Goal: Information Seeking & Learning: Check status

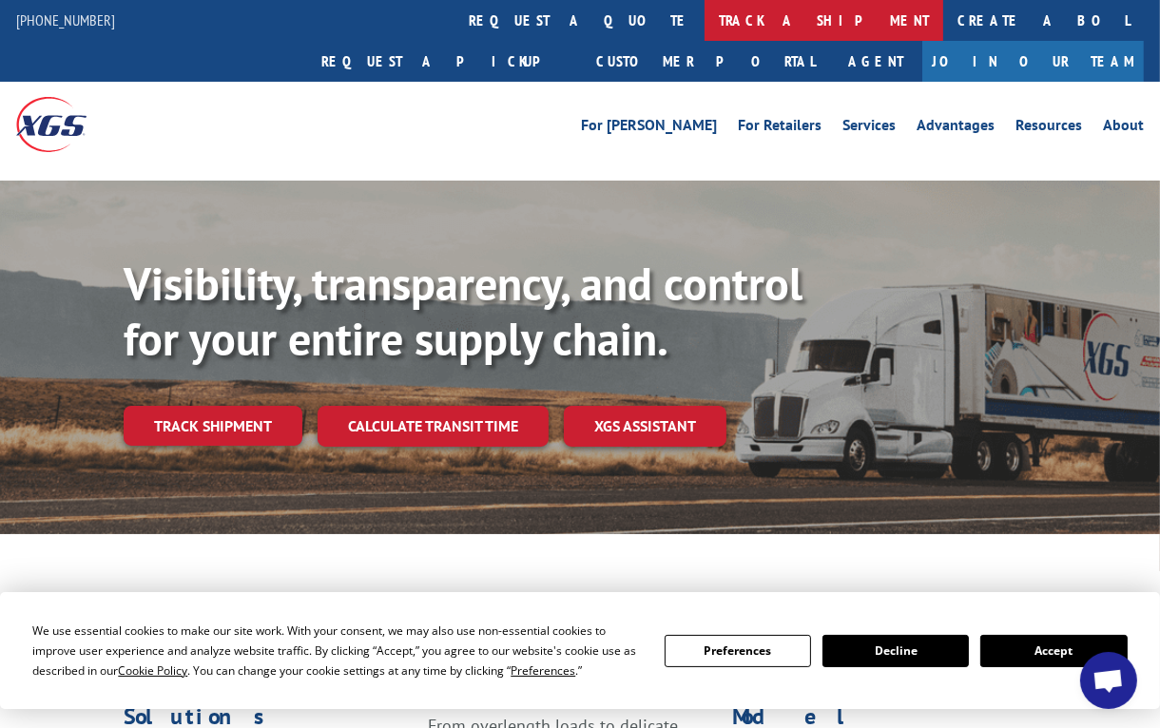
click at [705, 25] on link "track a shipment" at bounding box center [824, 20] width 239 height 41
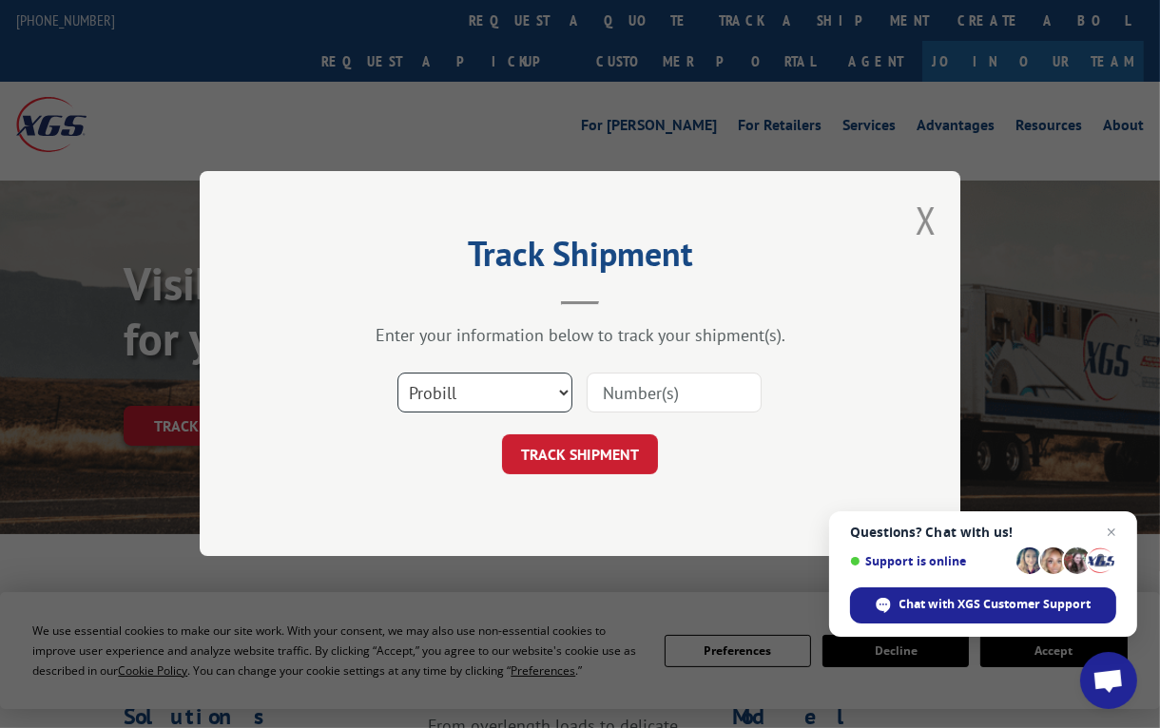
click at [555, 397] on select "Select category... Probill BOL PO" at bounding box center [484, 394] width 175 height 40
select select "bol"
click at [397, 374] on select "Select category... Probill BOL PO" at bounding box center [484, 394] width 175 height 40
click at [618, 393] on input at bounding box center [674, 394] width 175 height 40
type input "2863545"
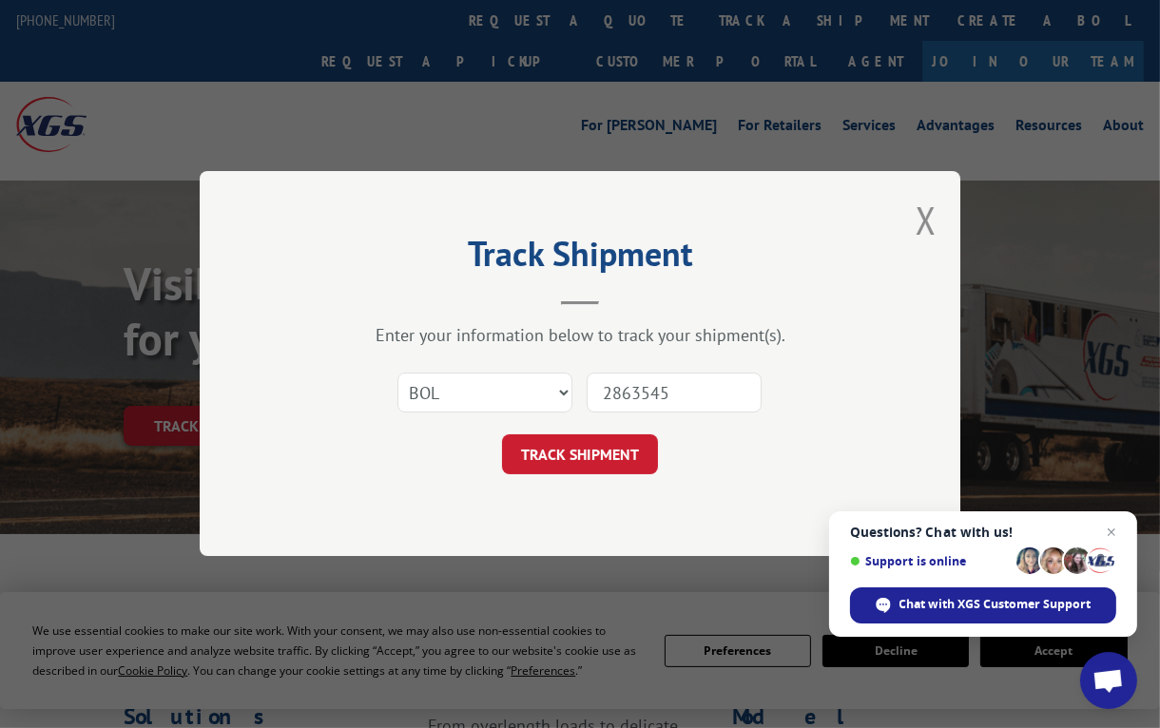
click at [598, 461] on button "TRACK SHIPMENT" at bounding box center [580, 455] width 156 height 40
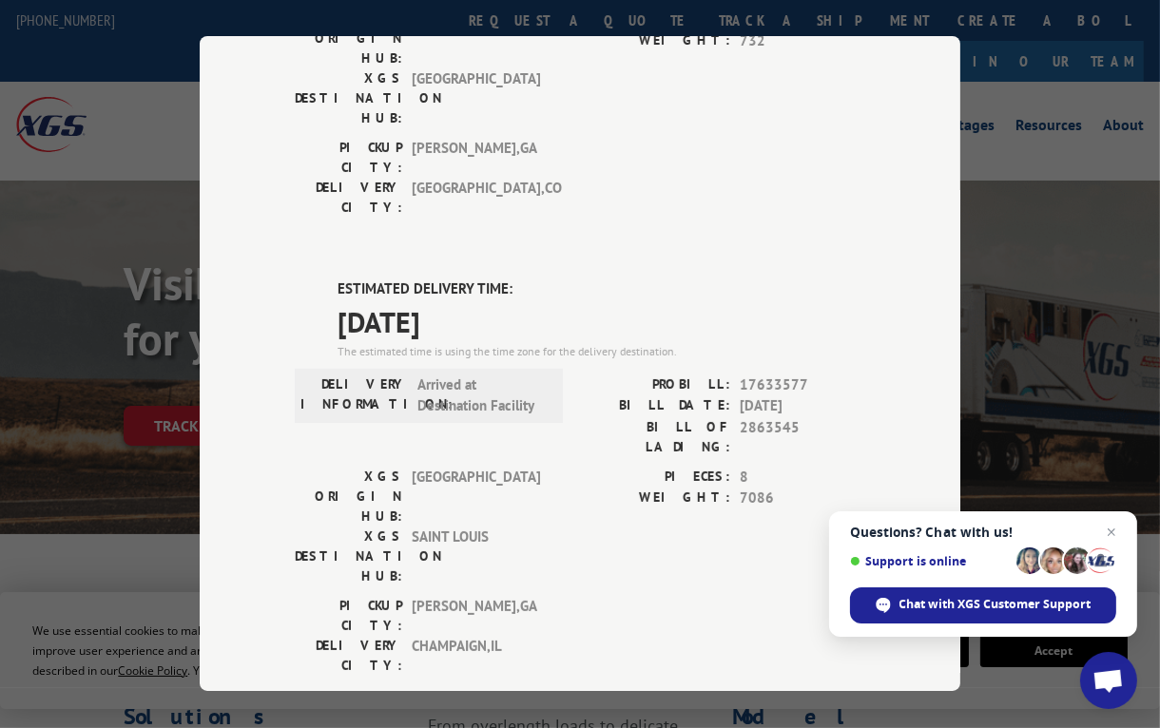
scroll to position [328, 0]
click at [440, 345] on div "The estimated time is using the time zone for the delivery destination." at bounding box center [602, 353] width 528 height 17
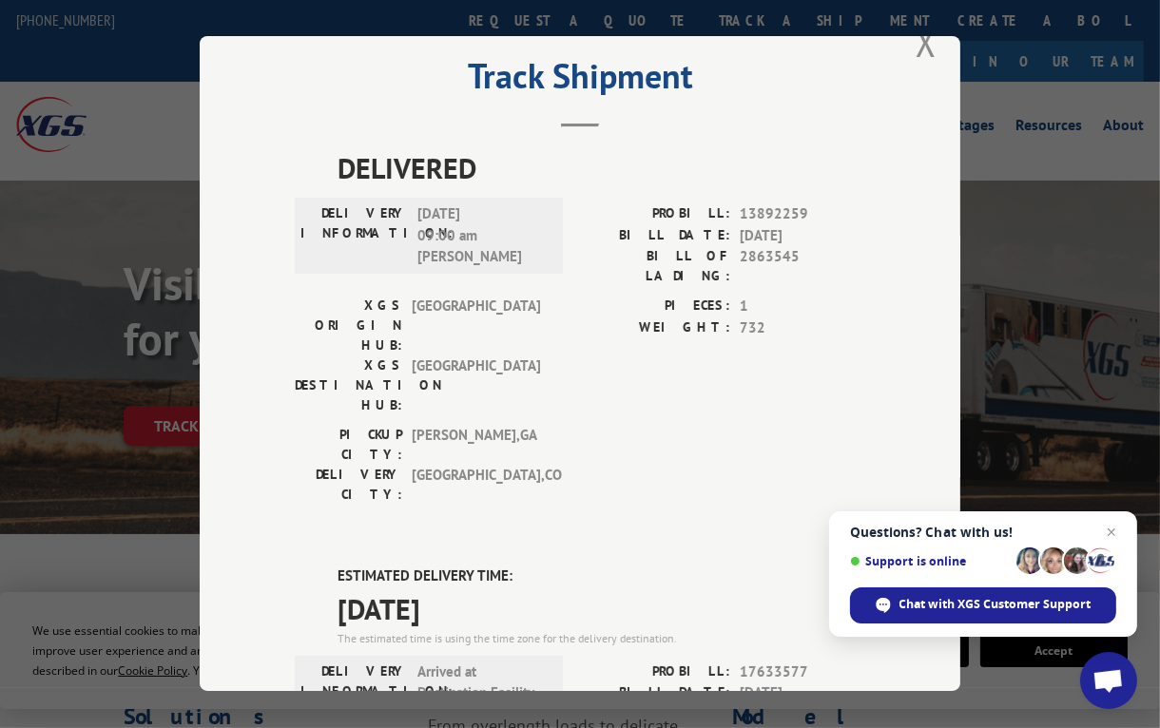
scroll to position [138, 0]
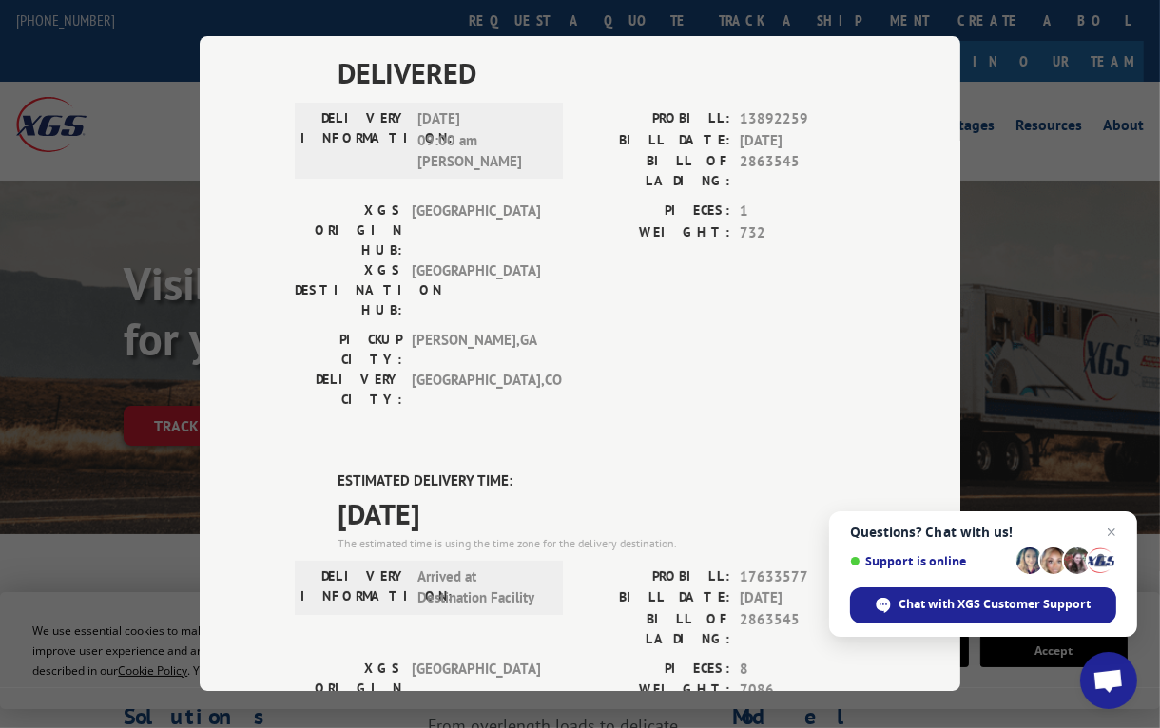
click at [460, 567] on span "Arrived at Destination Facility" at bounding box center [481, 588] width 128 height 43
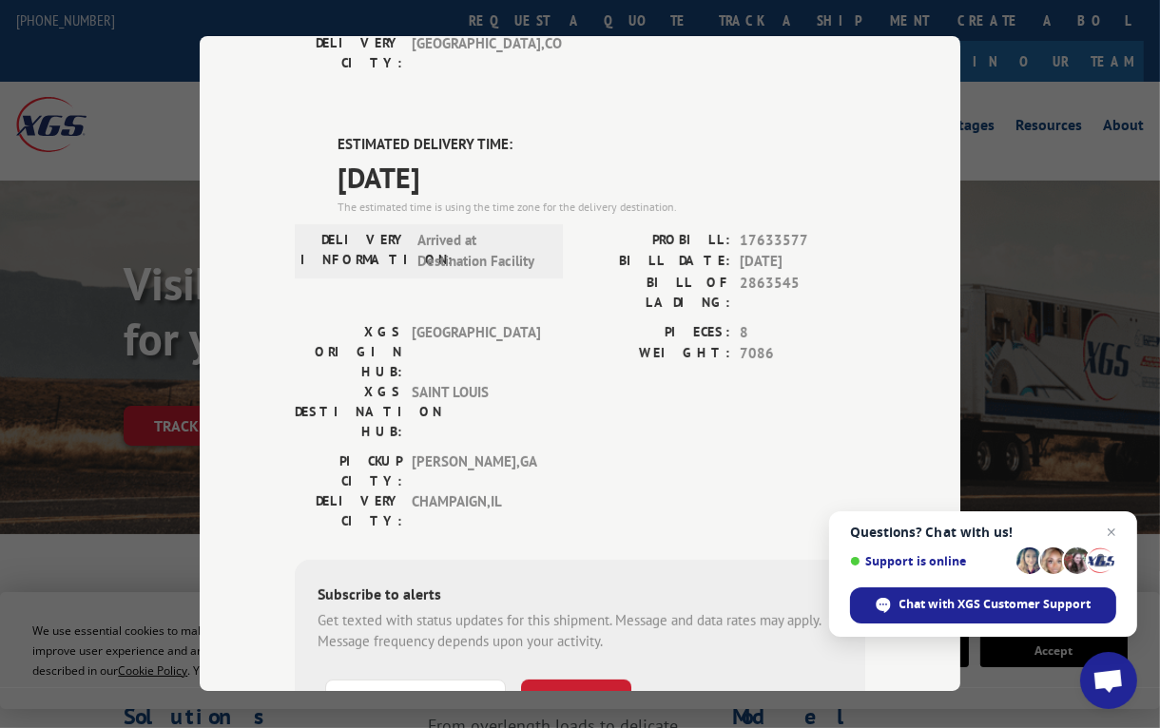
scroll to position [379, 0]
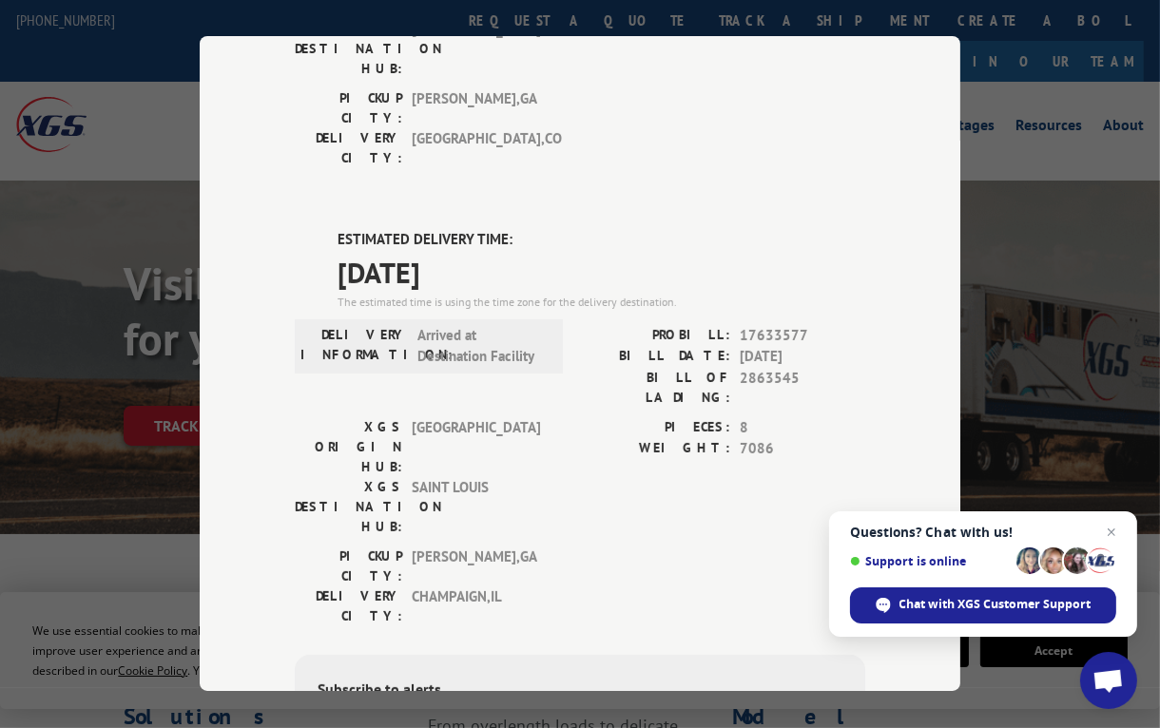
click at [398, 319] on div "DELIVERY INFORMATION: Arrived at Destination Facility" at bounding box center [429, 346] width 268 height 54
click at [373, 229] on label "ESTIMATED DELIVERY TIME:" at bounding box center [602, 240] width 528 height 22
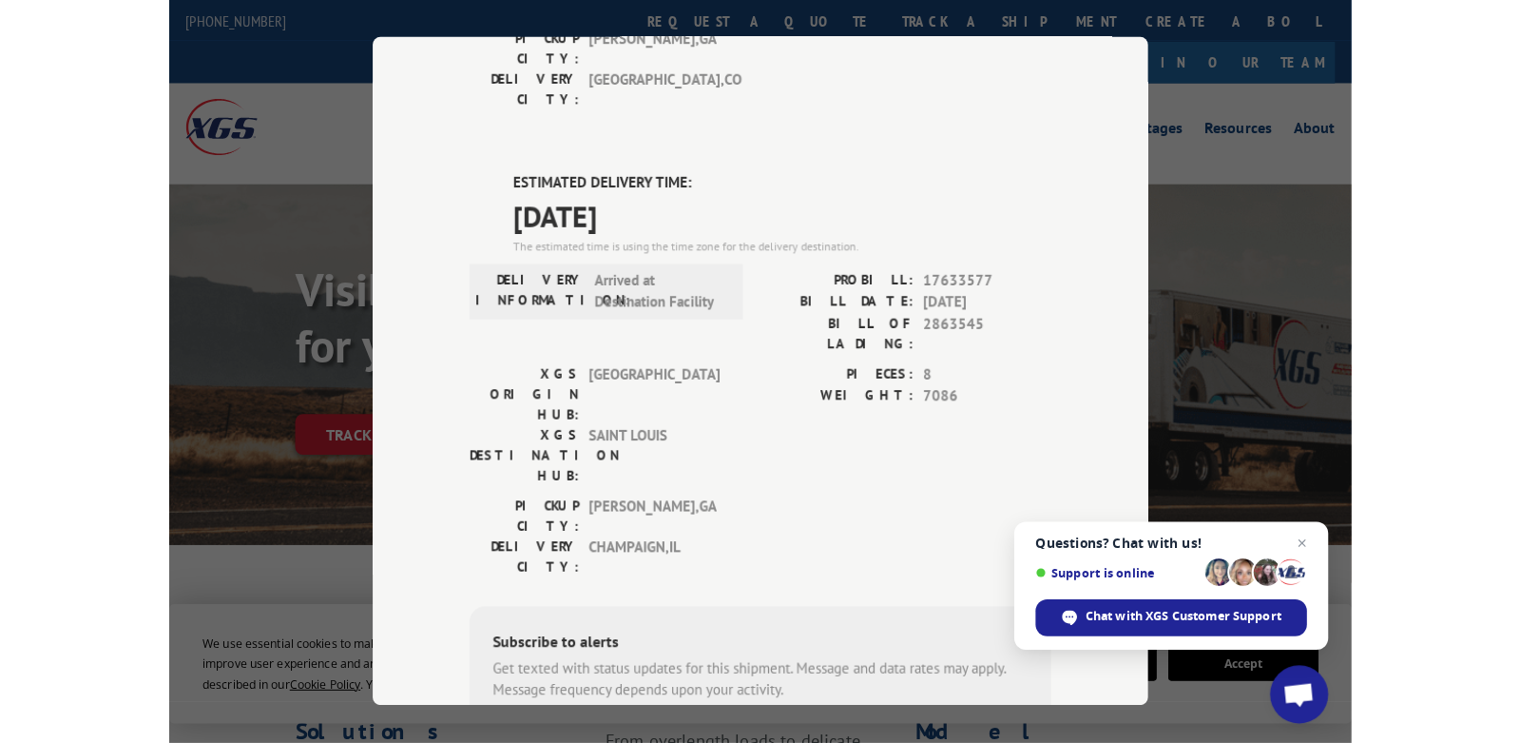
scroll to position [233, 0]
